Goal: Navigation & Orientation: Understand site structure

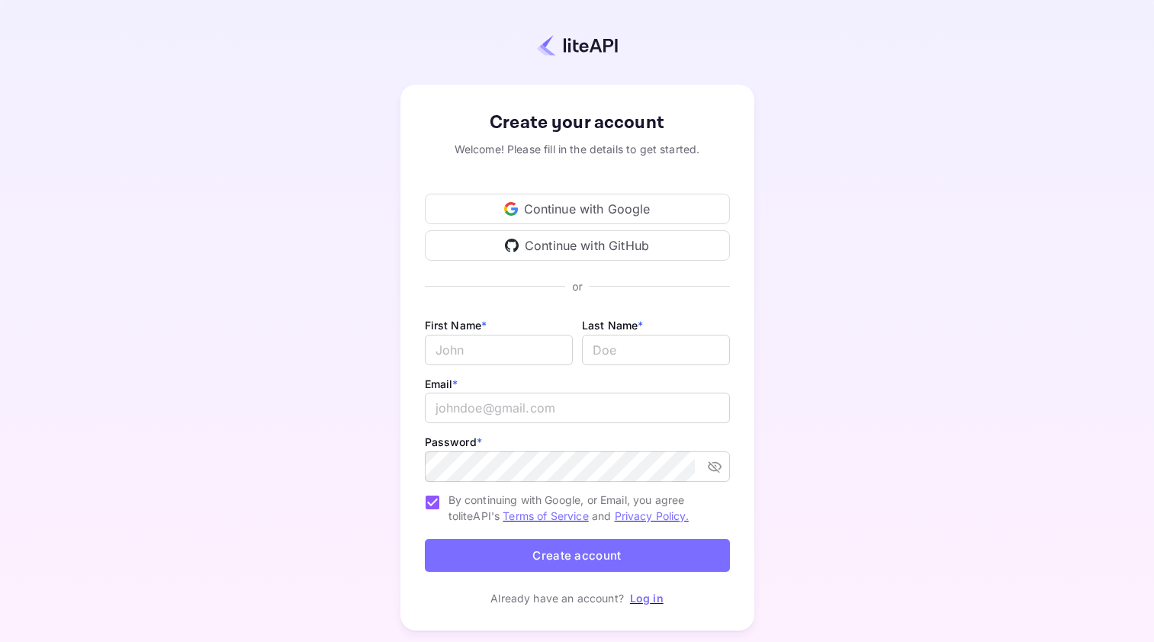
click at [594, 210] on div "Continue with Google" at bounding box center [577, 209] width 305 height 30
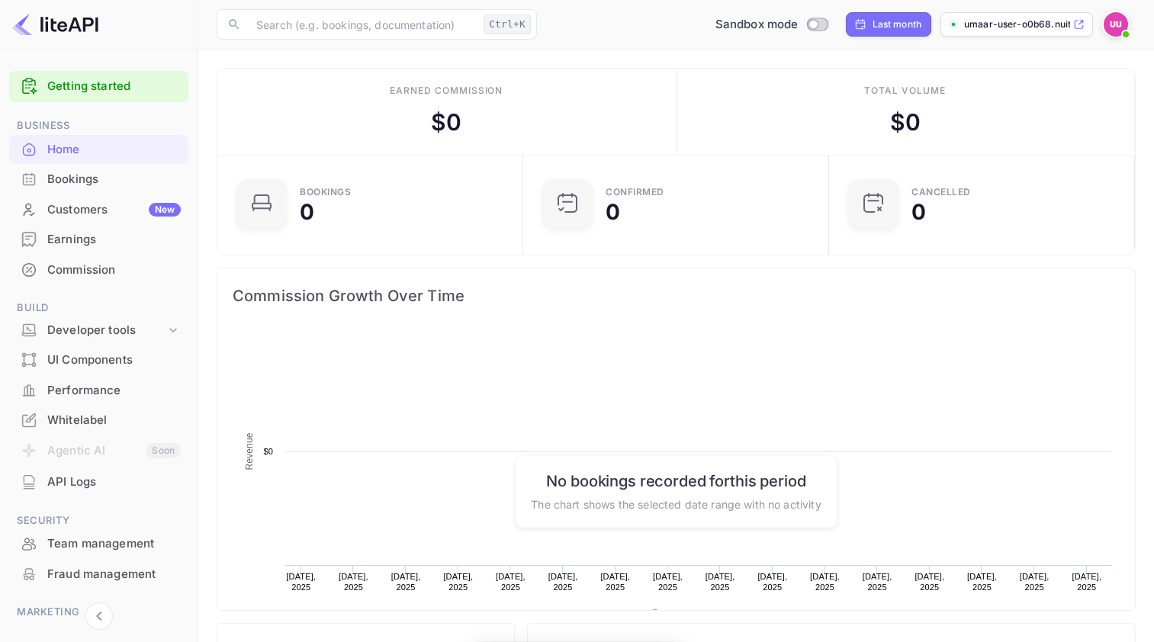
scroll to position [236, 285]
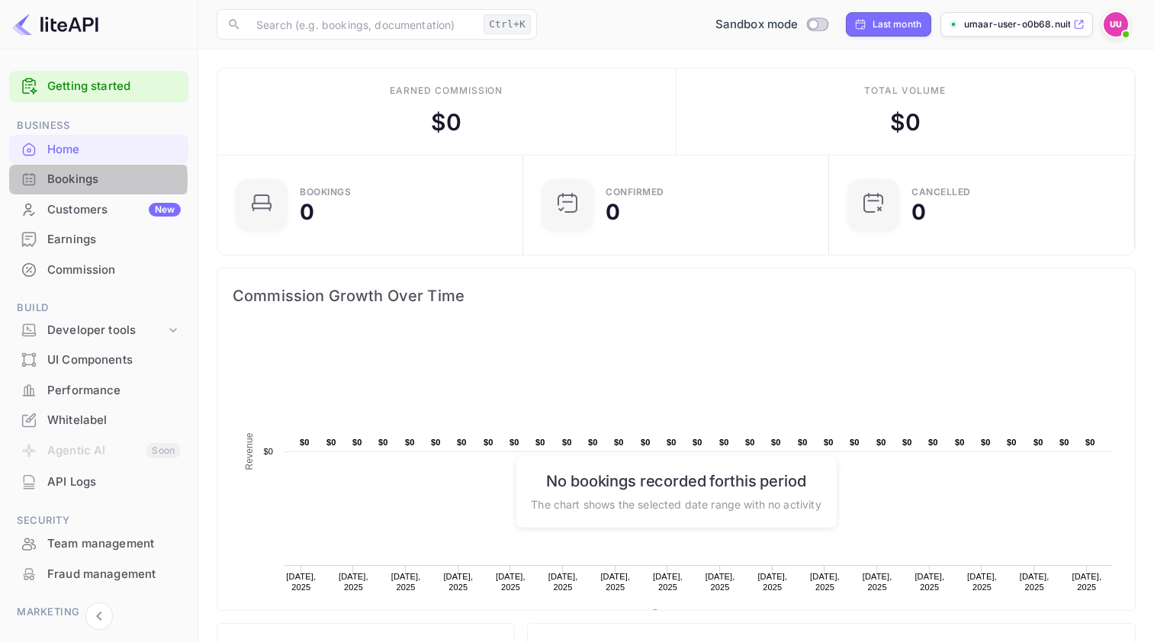
click at [79, 180] on div "Bookings" at bounding box center [113, 180] width 133 height 18
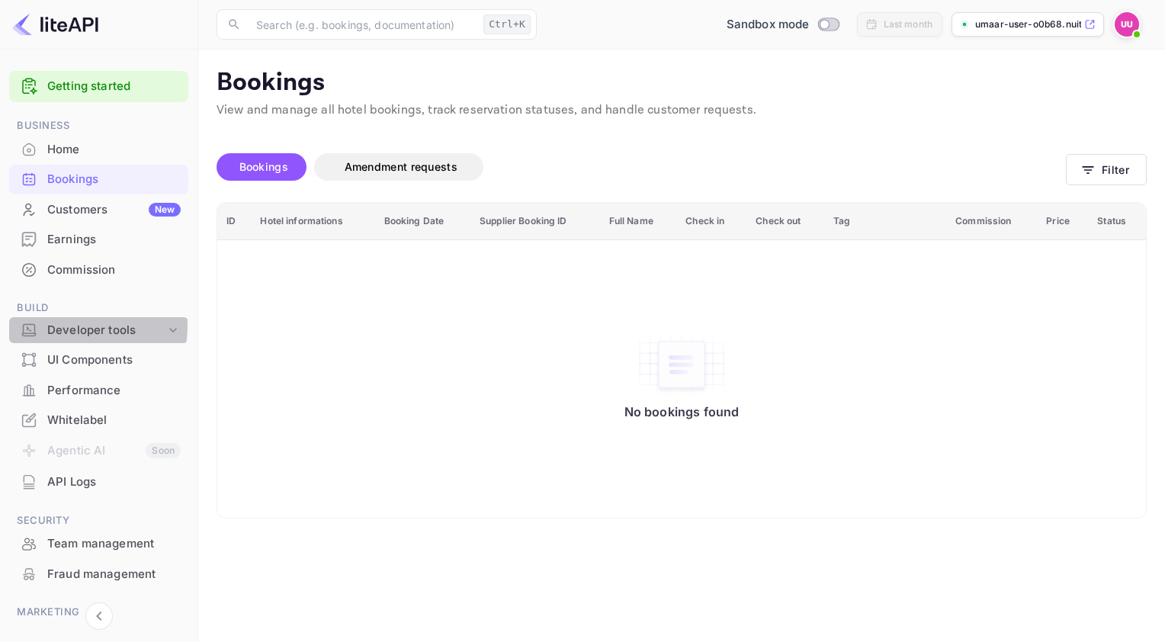
click at [84, 326] on div "Developer tools" at bounding box center [106, 331] width 118 height 18
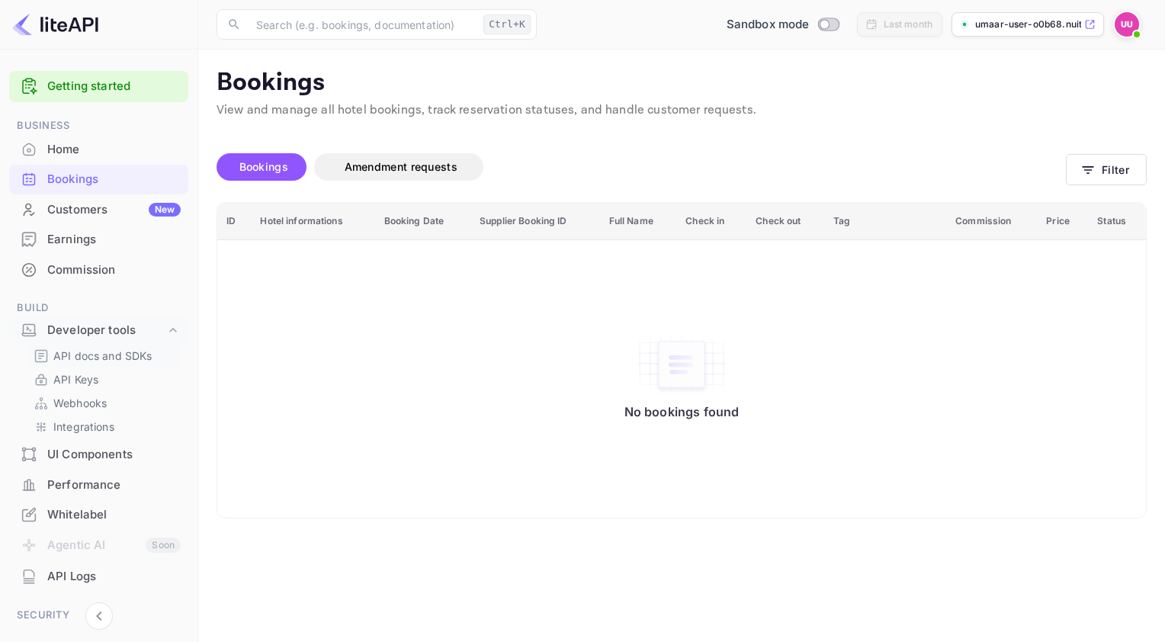
click at [88, 354] on p "API docs and SDKs" at bounding box center [102, 356] width 99 height 16
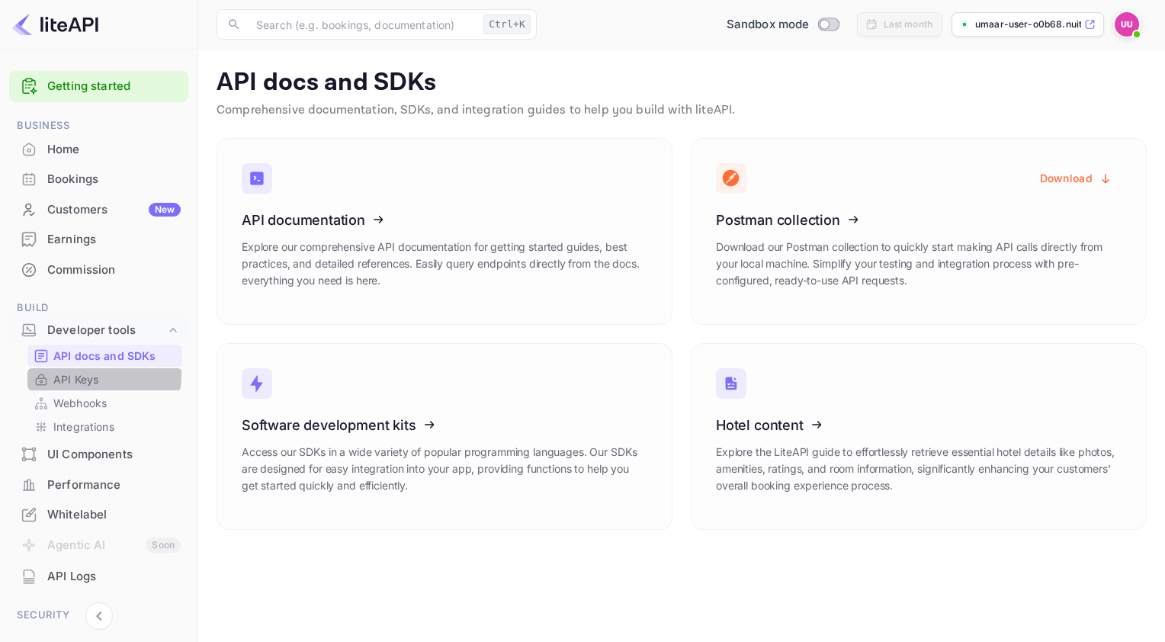
click at [85, 374] on p "API Keys" at bounding box center [75, 379] width 45 height 16
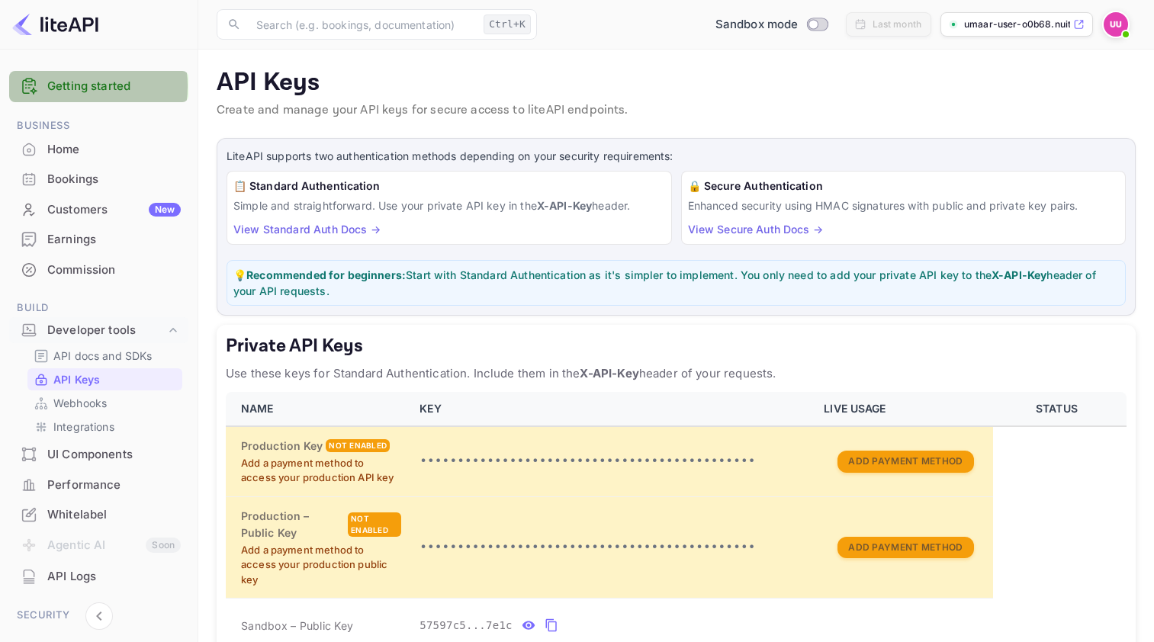
click at [73, 86] on link "Getting started" at bounding box center [113, 87] width 133 height 18
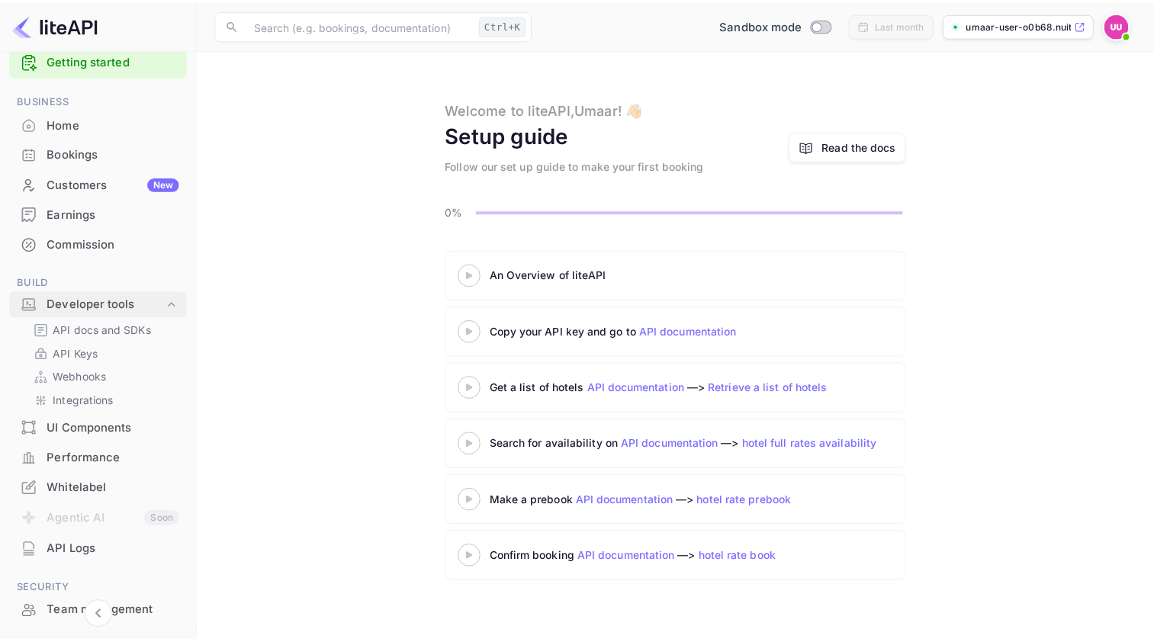
scroll to position [25, 0]
click at [86, 246] on div "Commission" at bounding box center [113, 245] width 133 height 18
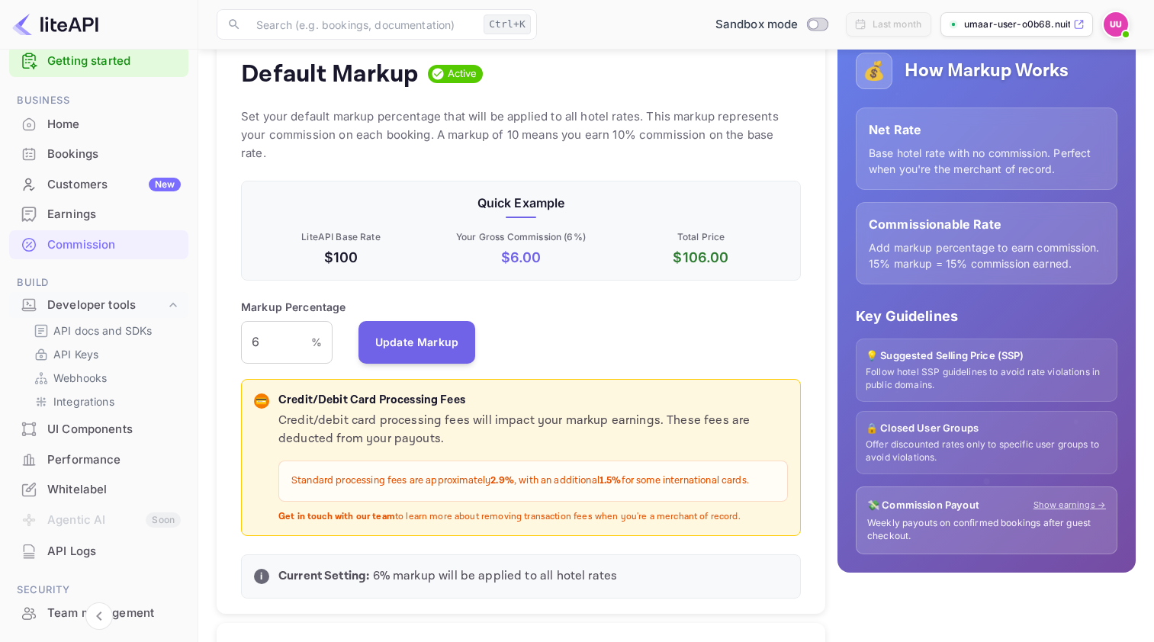
scroll to position [176, 0]
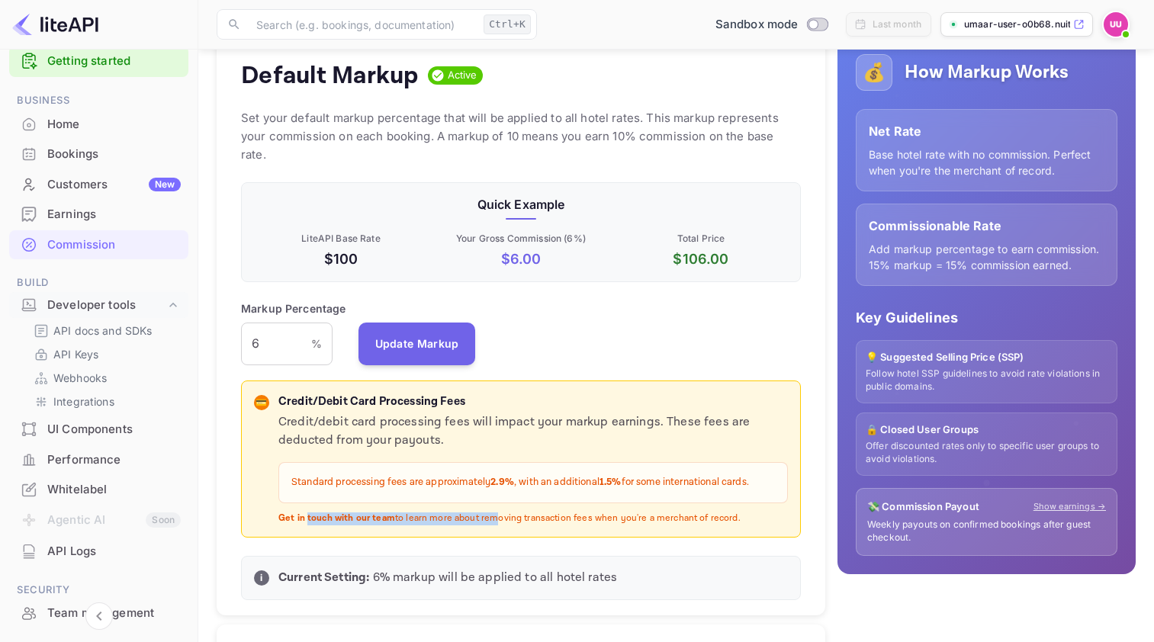
drag, startPoint x: 305, startPoint y: 499, endPoint x: 487, endPoint y: 496, distance: 182.3
click at [487, 512] on p "Get in touch with our team to learn more about removing transaction fees when y…" at bounding box center [532, 518] width 509 height 13
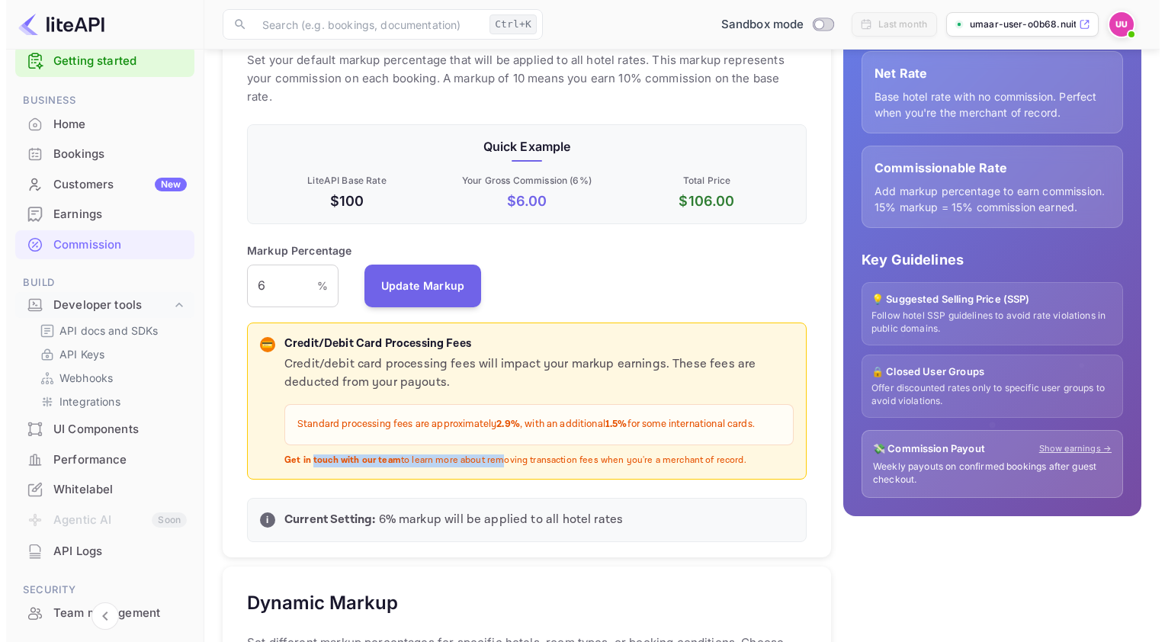
scroll to position [0, 0]
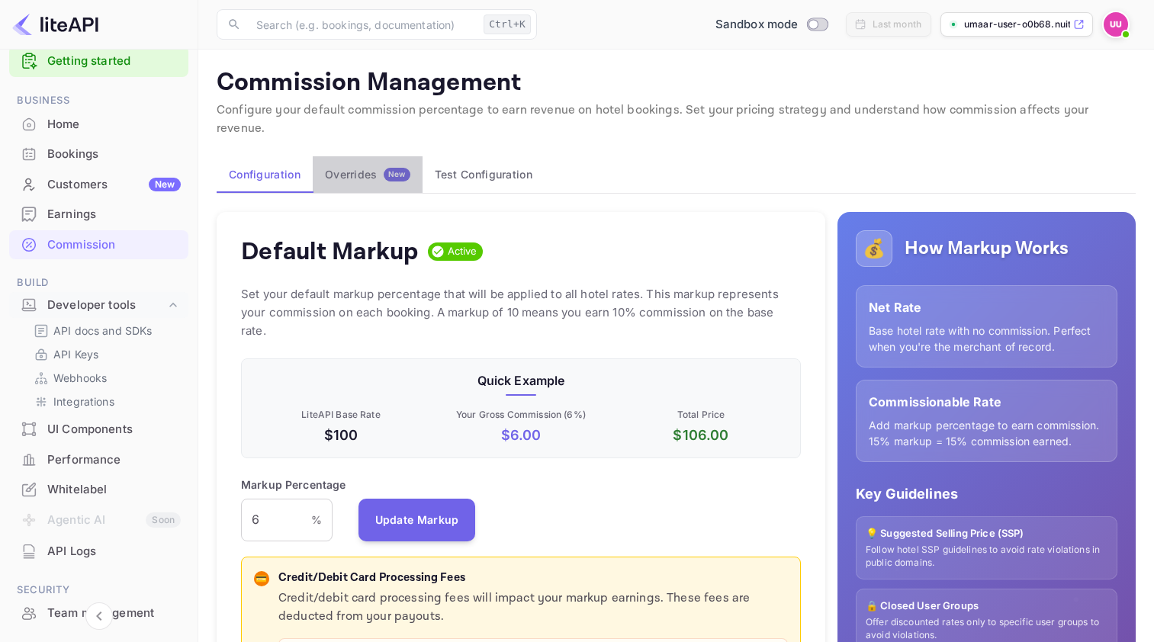
click at [361, 156] on button "Overrides New" at bounding box center [368, 174] width 110 height 37
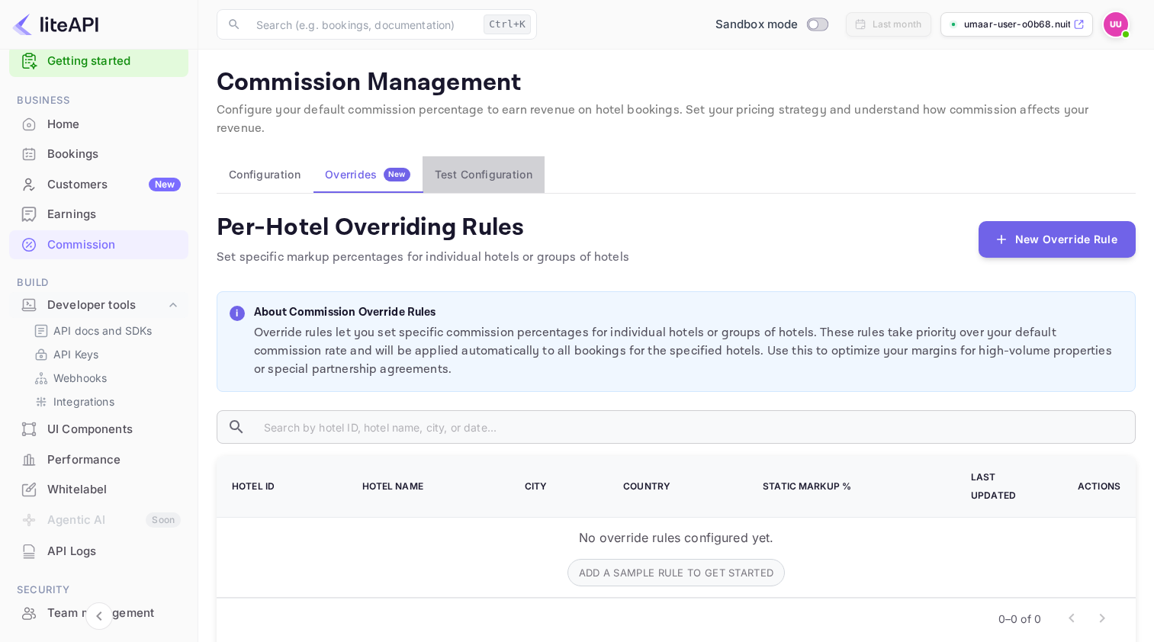
click at [473, 156] on button "Test Configuration" at bounding box center [483, 174] width 122 height 37
